Goal: Task Accomplishment & Management: Complete application form

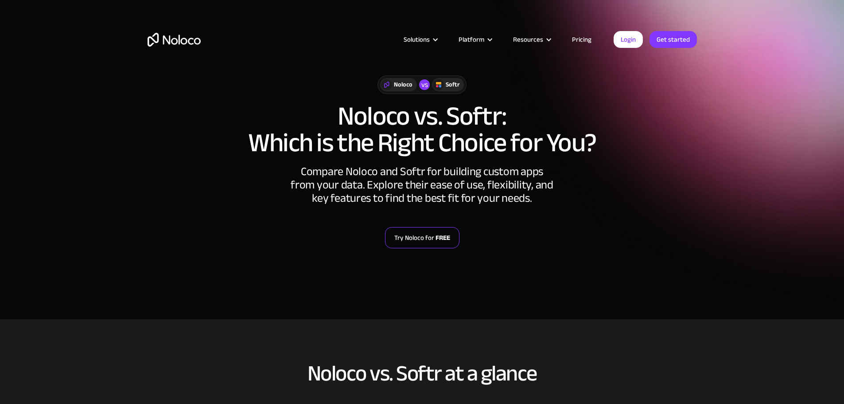
click at [437, 237] on strong "FREE" at bounding box center [443, 238] width 15 height 12
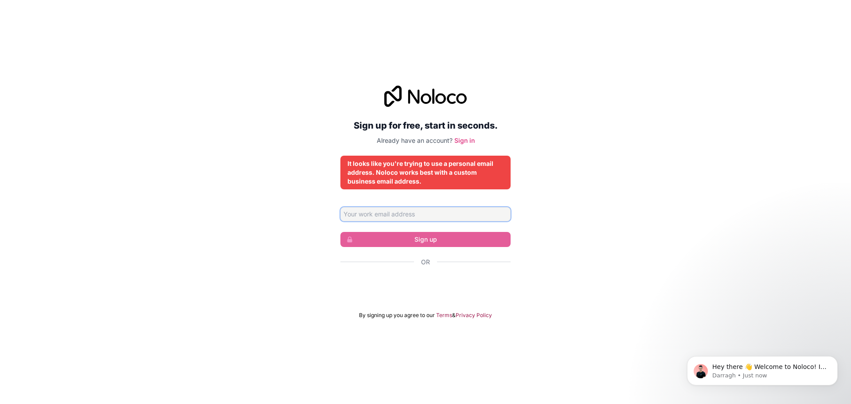
click at [400, 210] on input "Email address" at bounding box center [425, 214] width 170 height 14
click at [306, 258] on div "Sign up for free, start in seconds. Already have an account? Sign in It looks l…" at bounding box center [425, 202] width 851 height 258
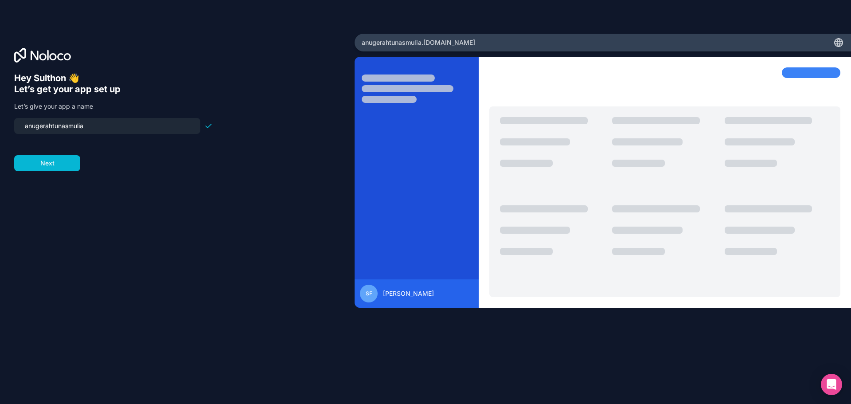
click at [110, 127] on input "anugerahtunasmulia" at bounding box center [106, 126] width 175 height 12
click at [61, 167] on button "Next" at bounding box center [47, 163] width 66 height 16
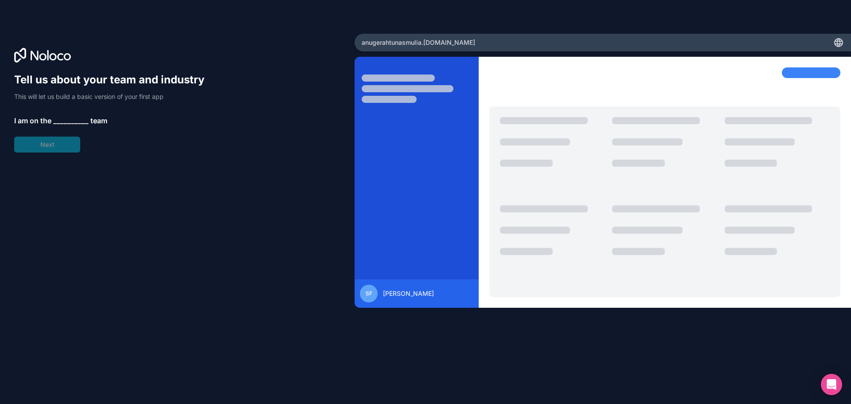
click at [70, 124] on span "__________" at bounding box center [70, 120] width 35 height 11
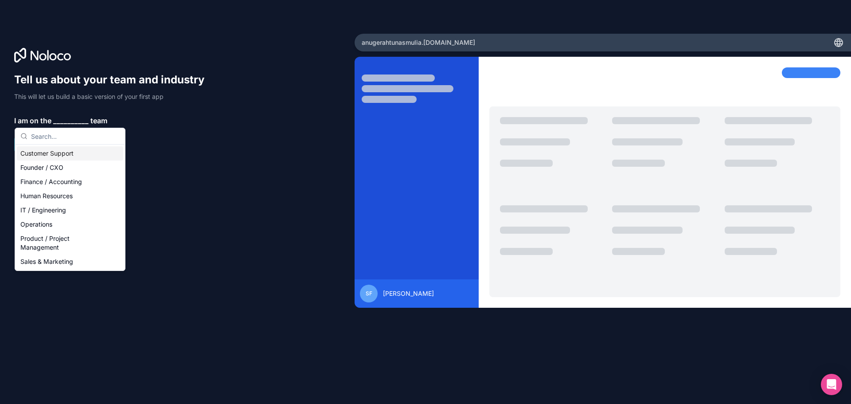
click at [66, 156] on div "Customer Support" at bounding box center [70, 153] width 106 height 14
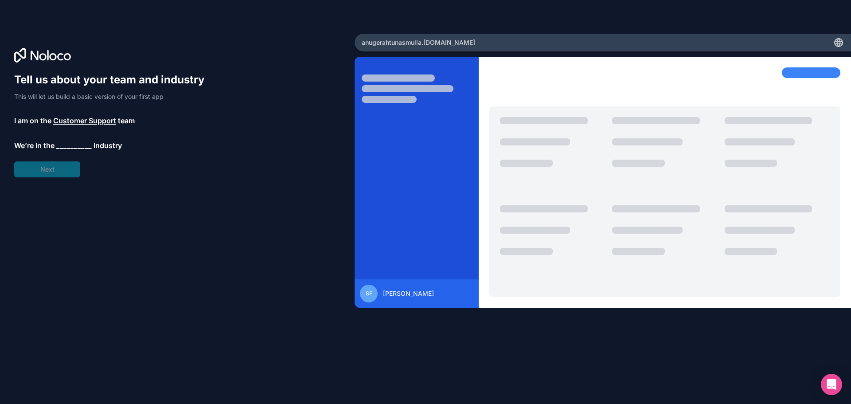
click at [69, 144] on span "__________" at bounding box center [73, 145] width 35 height 11
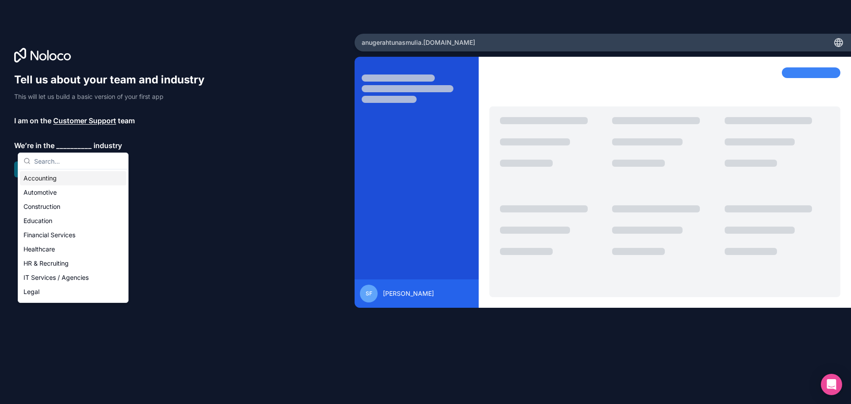
click at [179, 138] on div "Tell us about your team and industry This will let us build a basic version of …" at bounding box center [113, 125] width 199 height 105
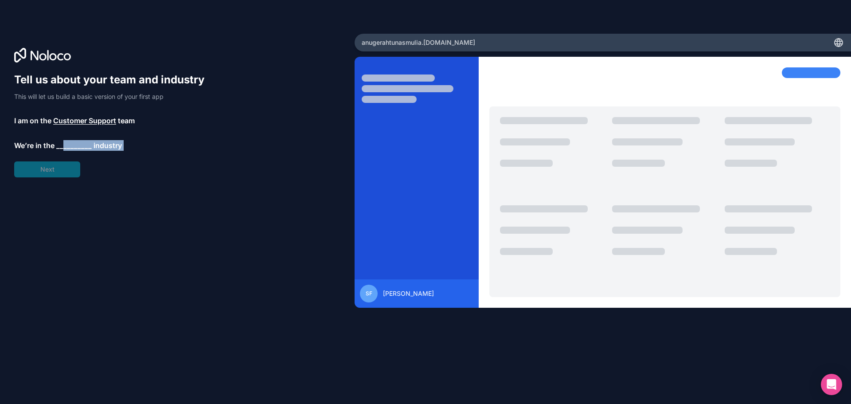
click at [64, 150] on div "Tell us about your team and industry This will let us build a basic version of …" at bounding box center [113, 125] width 199 height 105
click at [76, 124] on span "Customer Support" at bounding box center [84, 120] width 63 height 11
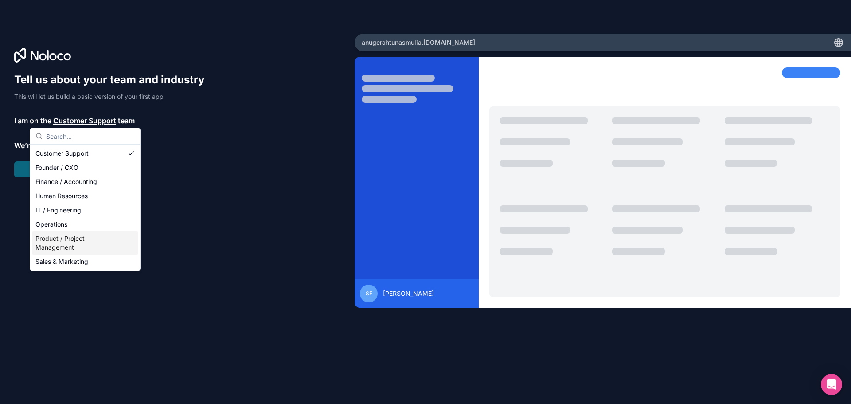
click at [84, 240] on div "Product / Project Management" at bounding box center [85, 242] width 106 height 23
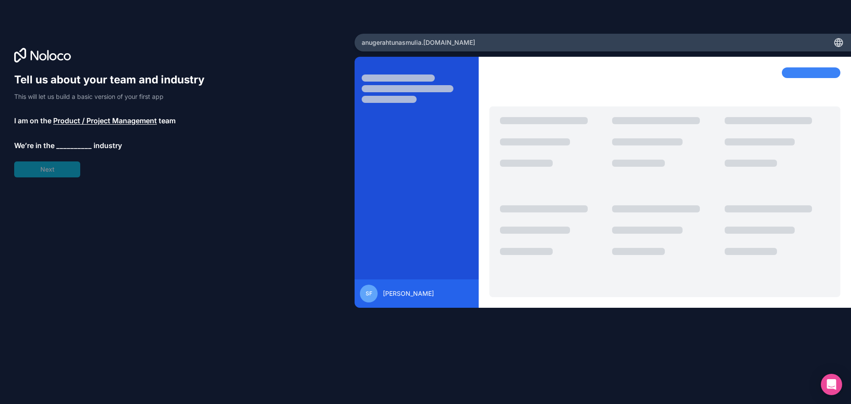
click at [85, 146] on span "__________" at bounding box center [73, 145] width 35 height 11
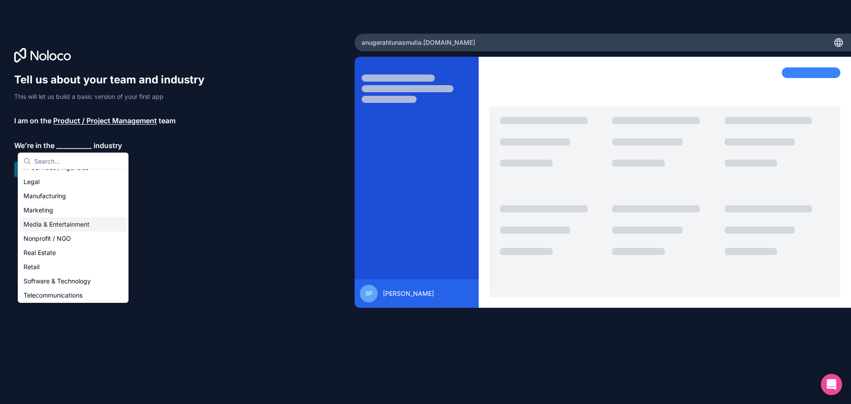
scroll to position [89, 0]
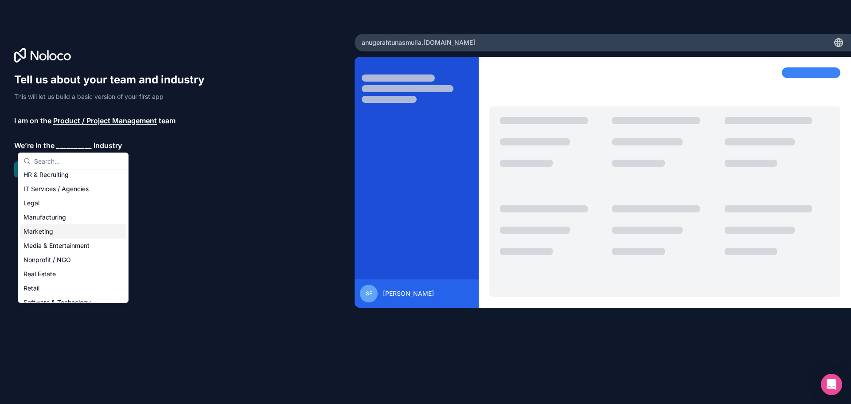
click at [68, 221] on div "Manufacturing" at bounding box center [73, 217] width 106 height 14
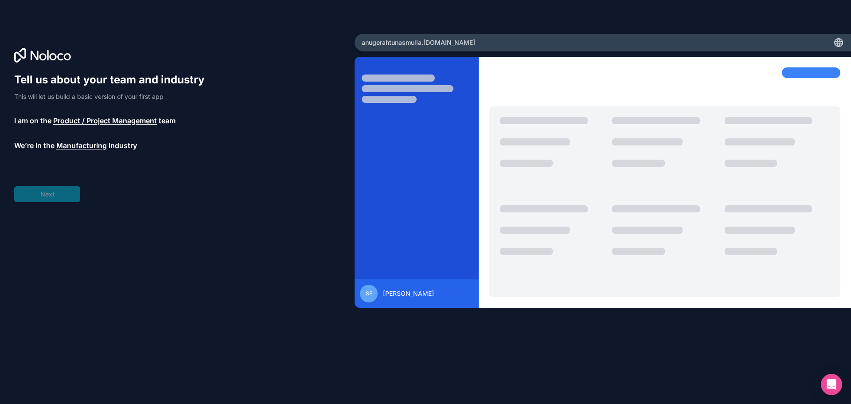
click at [65, 196] on div "Tell us about your team and industry This will let us build a basic version of …" at bounding box center [113, 137] width 199 height 129
click at [71, 175] on div "Tell us about your team and industry This will let us build a basic version of …" at bounding box center [113, 137] width 199 height 129
click at [73, 172] on span "__________" at bounding box center [65, 170] width 35 height 11
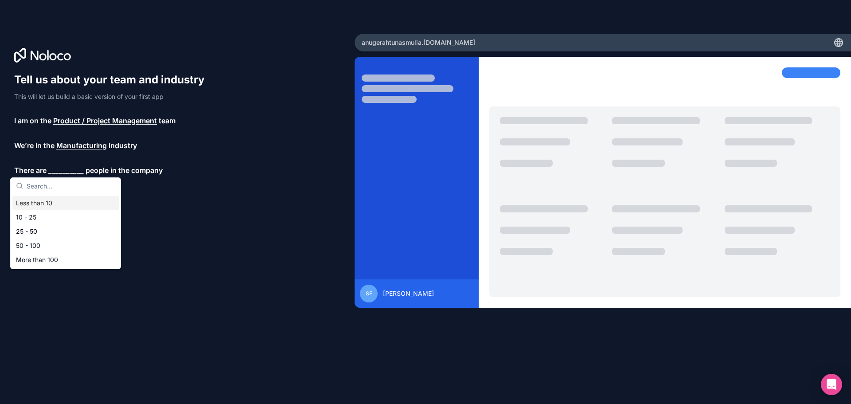
click at [61, 204] on div "Less than 10" at bounding box center [65, 203] width 106 height 14
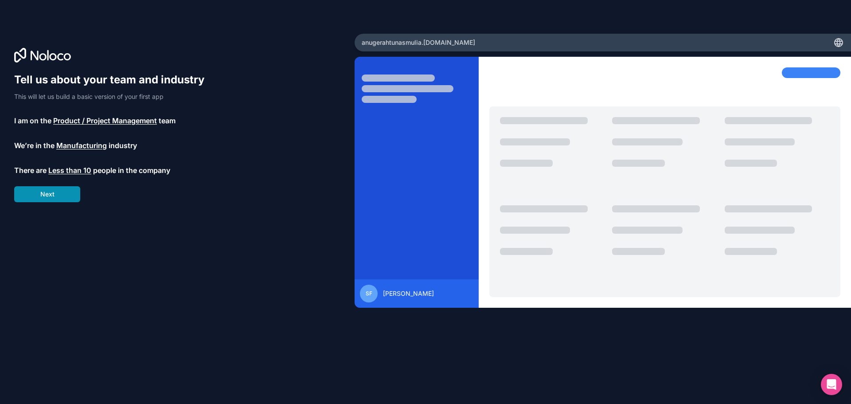
click at [59, 199] on button "Next" at bounding box center [47, 194] width 66 height 16
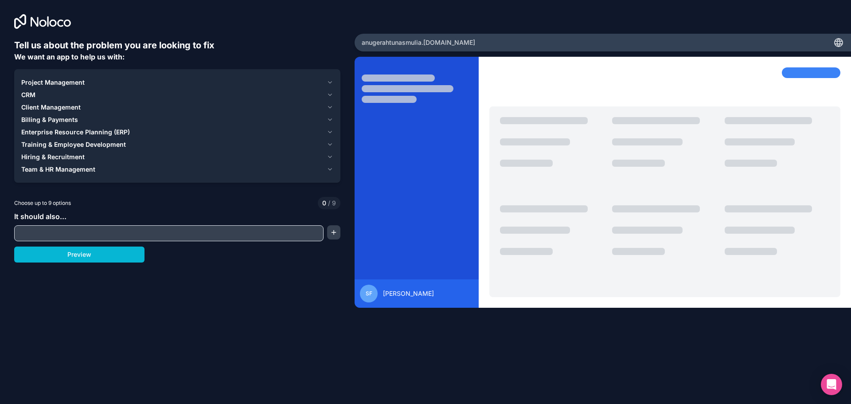
click at [85, 85] on div "Project Management" at bounding box center [172, 82] width 302 height 9
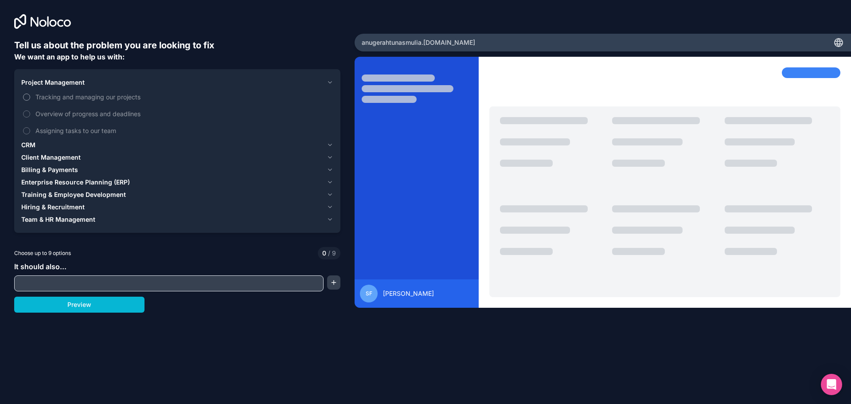
click at [82, 94] on span "Tracking and managing our projects" at bounding box center [183, 96] width 296 height 9
click at [30, 94] on button "Tracking and managing our projects" at bounding box center [26, 97] width 7 height 7
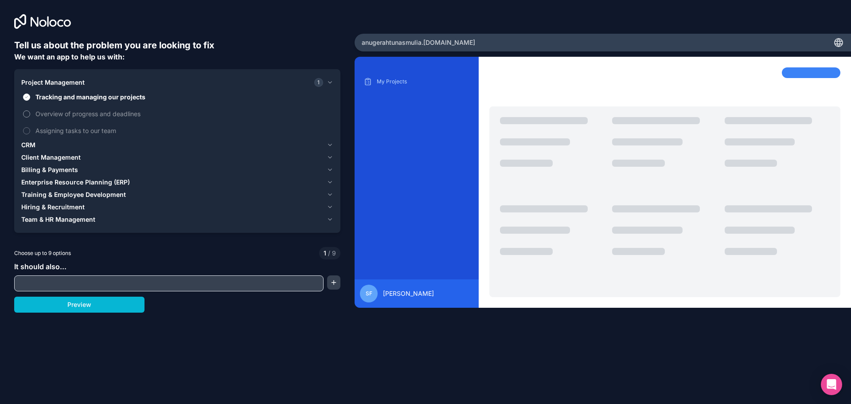
click at [92, 113] on span "Overview of progress and deadlines" at bounding box center [183, 113] width 296 height 9
click at [30, 113] on button "Overview of progress and deadlines" at bounding box center [26, 113] width 7 height 7
click at [37, 147] on div "CRM" at bounding box center [172, 144] width 302 height 9
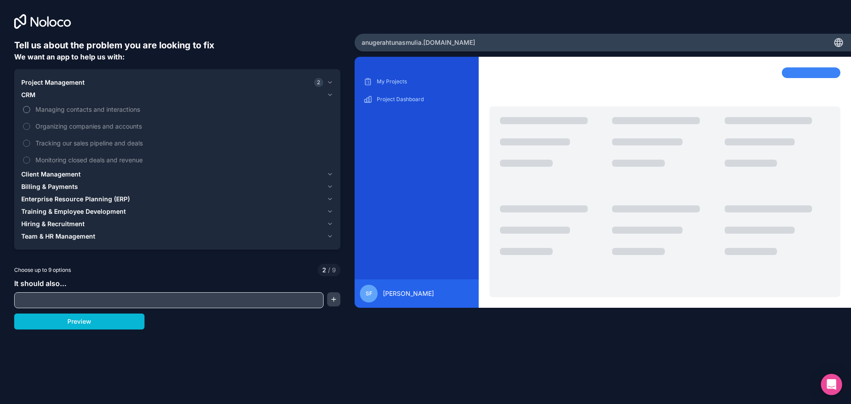
click at [93, 111] on span "Managing contacts and interactions" at bounding box center [183, 109] width 296 height 9
click at [30, 111] on button "Managing contacts and interactions" at bounding box center [26, 109] width 7 height 7
click at [96, 126] on span "Organizing companies and accounts" at bounding box center [183, 125] width 296 height 9
click at [30, 126] on button "Organizing companies and accounts" at bounding box center [26, 126] width 7 height 7
click at [96, 126] on span "Organizing companies and accounts" at bounding box center [183, 125] width 296 height 9
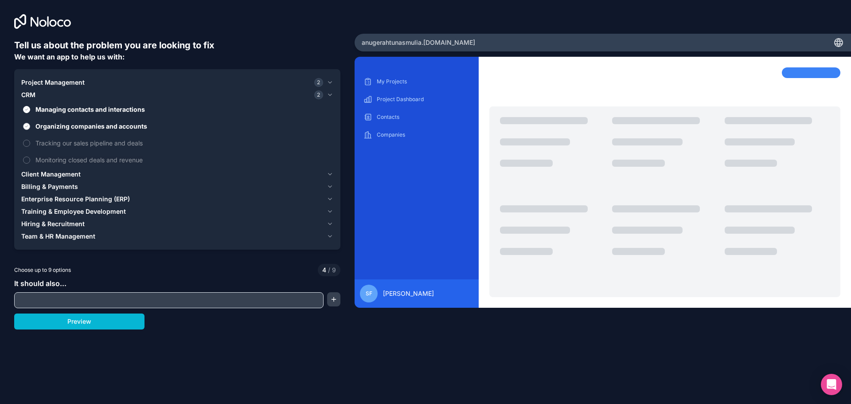
click at [30, 126] on button "Organizing companies and accounts" at bounding box center [26, 126] width 7 height 7
click at [64, 175] on span "Client Management" at bounding box center [50, 174] width 59 height 9
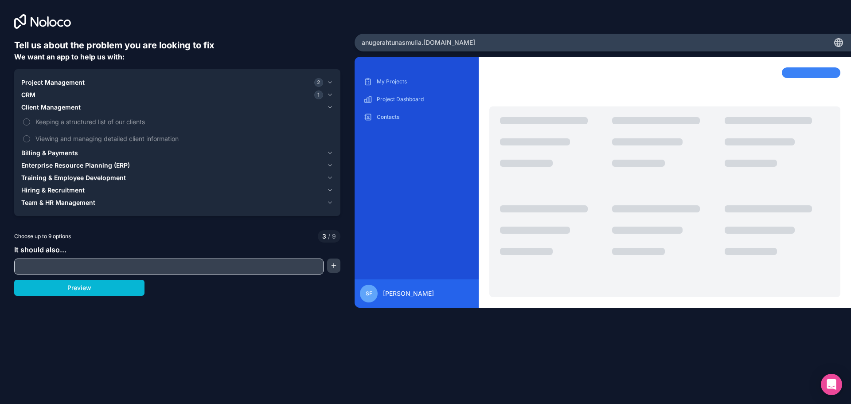
click at [72, 152] on span "Billing & Payments" at bounding box center [49, 152] width 57 height 9
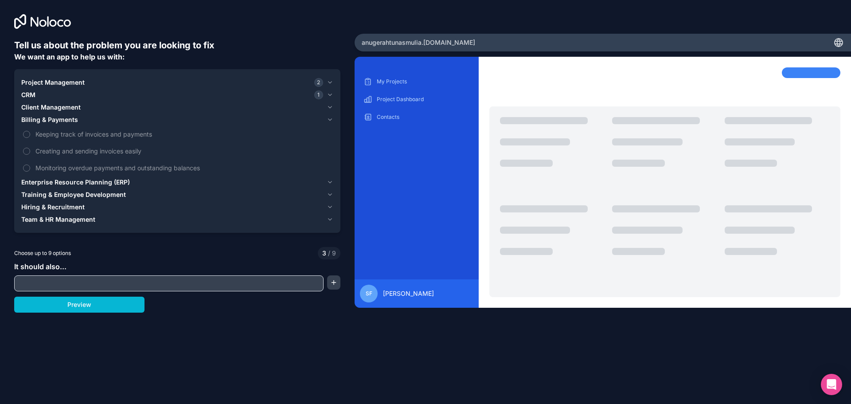
click at [80, 182] on span "Enterprise Resource Planning (ERP)" at bounding box center [75, 182] width 109 height 9
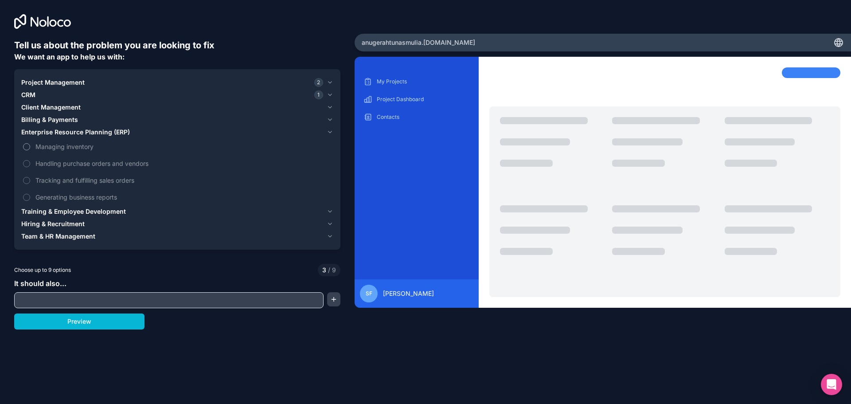
click at [84, 149] on span "Managing inventory" at bounding box center [183, 146] width 296 height 9
click at [30, 149] on button "Managing inventory" at bounding box center [26, 146] width 7 height 7
click at [90, 166] on span "Handling purchase orders and vendors" at bounding box center [183, 163] width 296 height 9
click at [30, 166] on button "Handling purchase orders and vendors" at bounding box center [26, 163] width 7 height 7
click at [92, 182] on span "Tracking and fulfilling sales orders" at bounding box center [183, 179] width 296 height 9
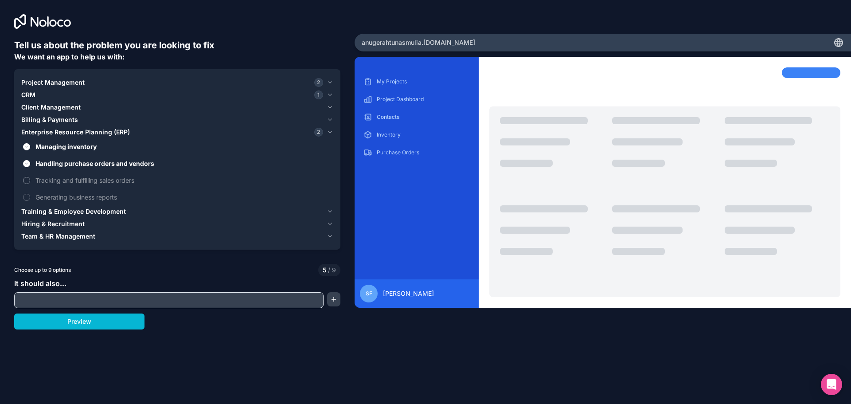
click at [30, 182] on button "Tracking and fulfilling sales orders" at bounding box center [26, 180] width 7 height 7
click at [92, 182] on span "Tracking and fulfilling sales orders" at bounding box center [183, 179] width 296 height 9
click at [30, 182] on button "Tracking and fulfilling sales orders" at bounding box center [26, 180] width 7 height 7
click at [92, 197] on span "Generating business reports" at bounding box center [183, 196] width 296 height 9
click at [30, 197] on button "Generating business reports" at bounding box center [26, 197] width 7 height 7
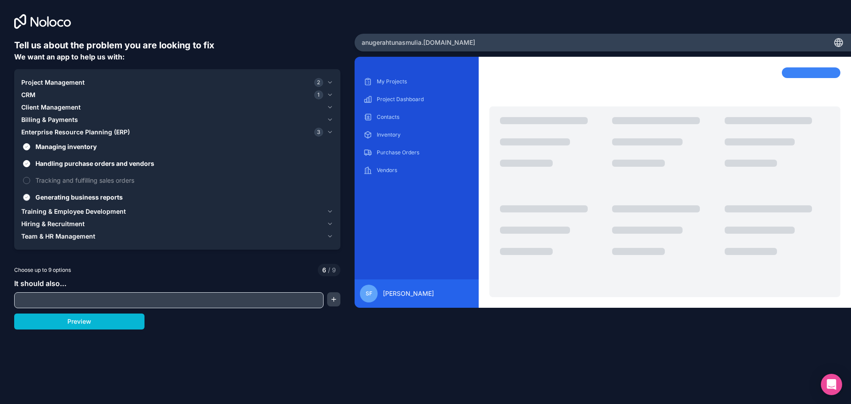
click at [92, 197] on span "Generating business reports" at bounding box center [183, 196] width 296 height 9
click at [30, 197] on button "Generating business reports" at bounding box center [26, 197] width 7 height 7
click at [91, 207] on span "Training & Employee Development" at bounding box center [73, 211] width 105 height 9
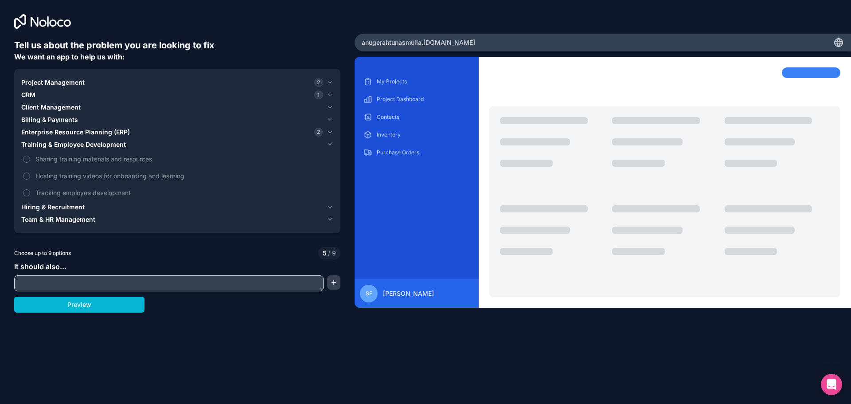
click at [74, 206] on span "Hiring & Recruitment" at bounding box center [52, 207] width 63 height 9
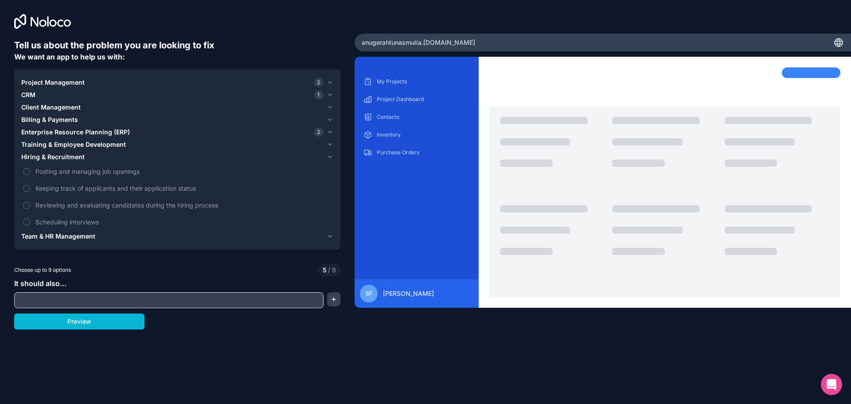
click at [86, 233] on span "Team & HR Management" at bounding box center [58, 236] width 74 height 9
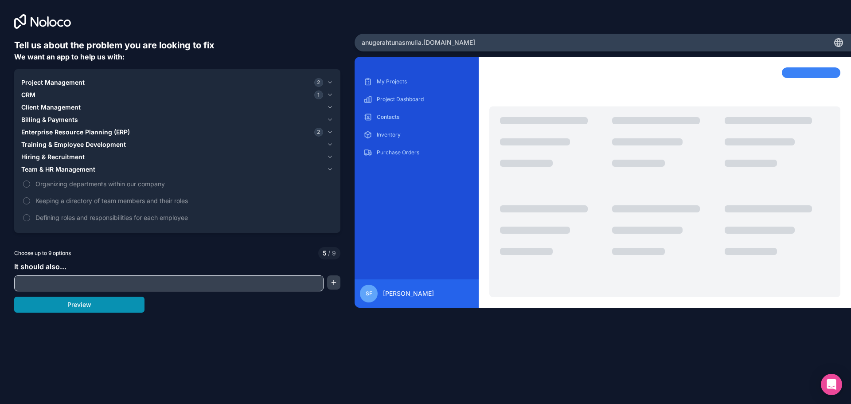
click at [84, 308] on button "Preview" at bounding box center [79, 304] width 130 height 16
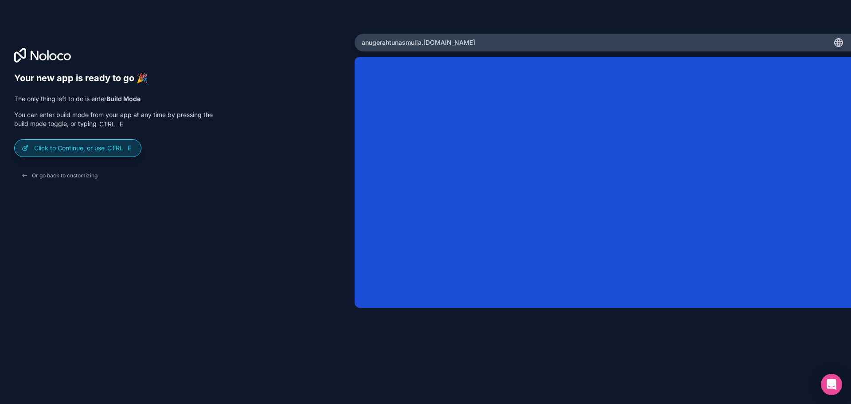
click at [104, 146] on p "Click to Continue, or use Ctrl E" at bounding box center [84, 148] width 100 height 9
